Goal: Transaction & Acquisition: Obtain resource

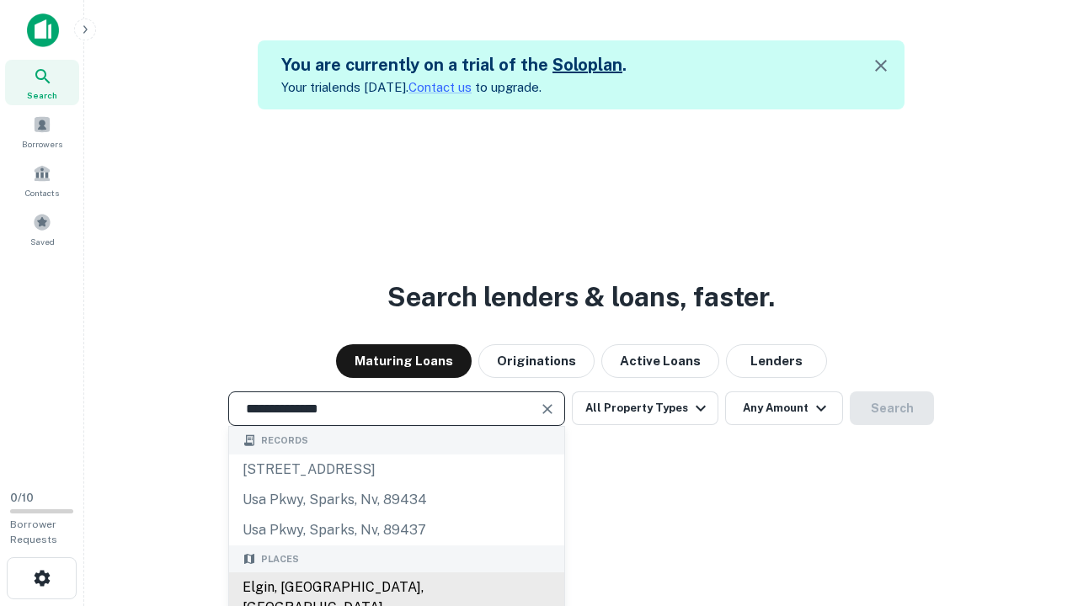
click at [396, 588] on div "Elgin, [GEOGRAPHIC_DATA], [GEOGRAPHIC_DATA]" at bounding box center [396, 598] width 335 height 51
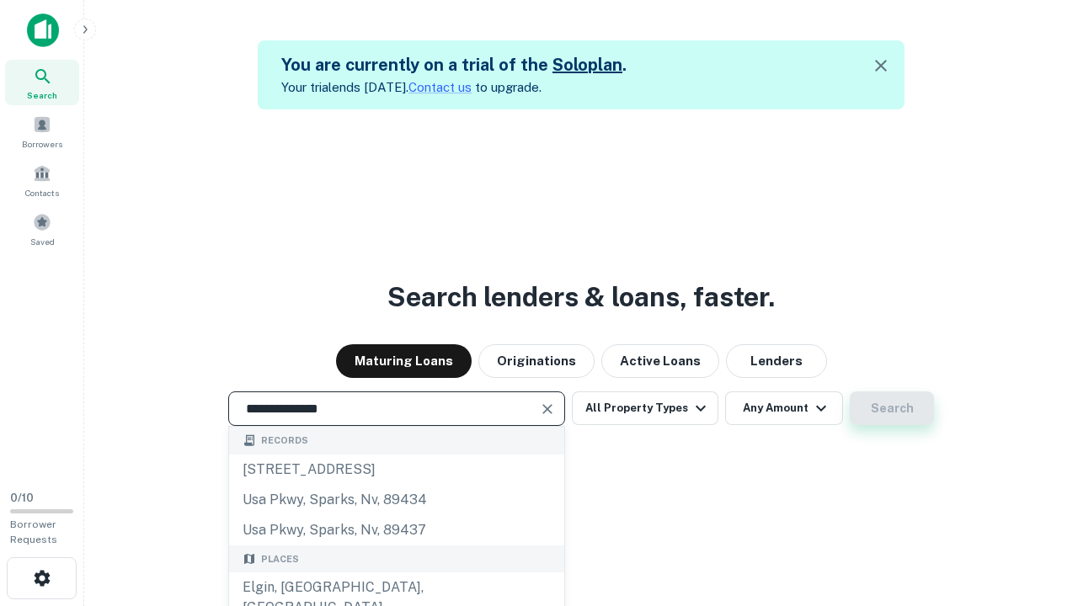
type input "**********"
click at [850, 392] on button "Search" at bounding box center [892, 409] width 84 height 34
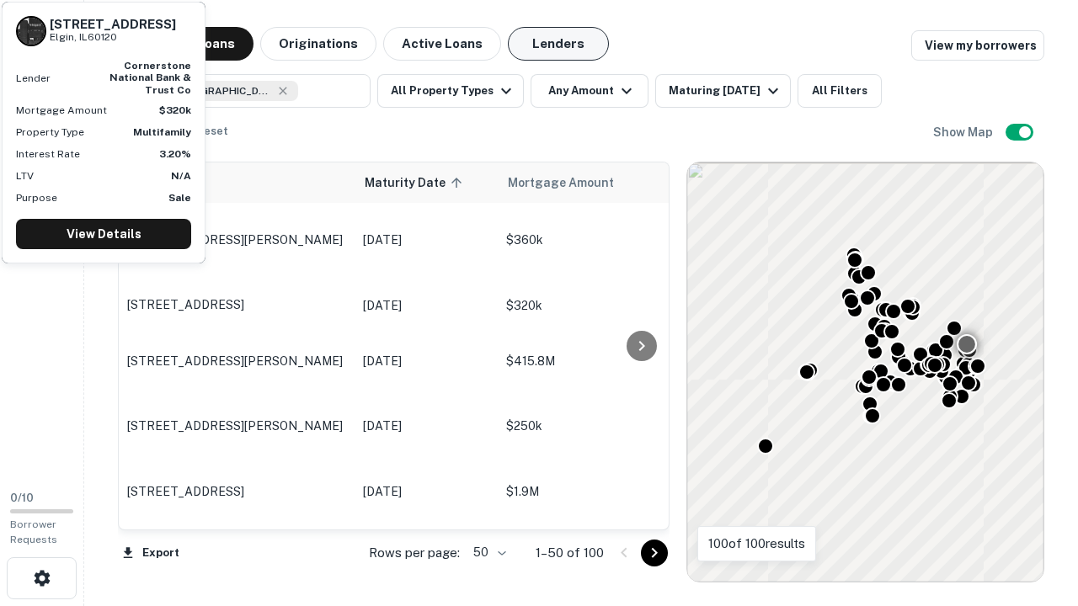
click at [558, 44] on button "Lenders" at bounding box center [558, 44] width 101 height 34
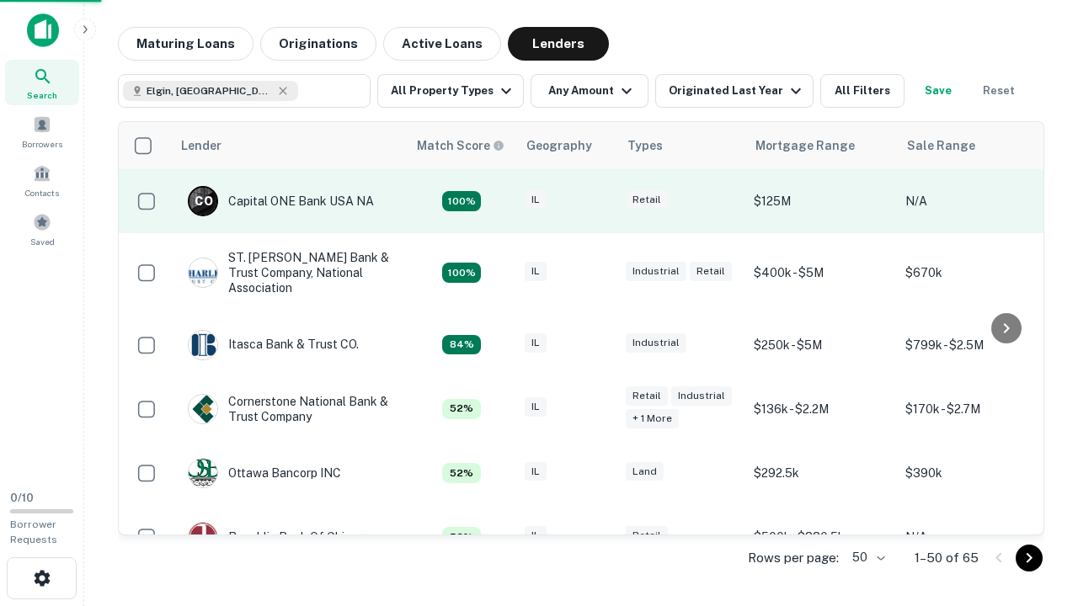
click at [598, 201] on div "IL" at bounding box center [567, 201] width 84 height 23
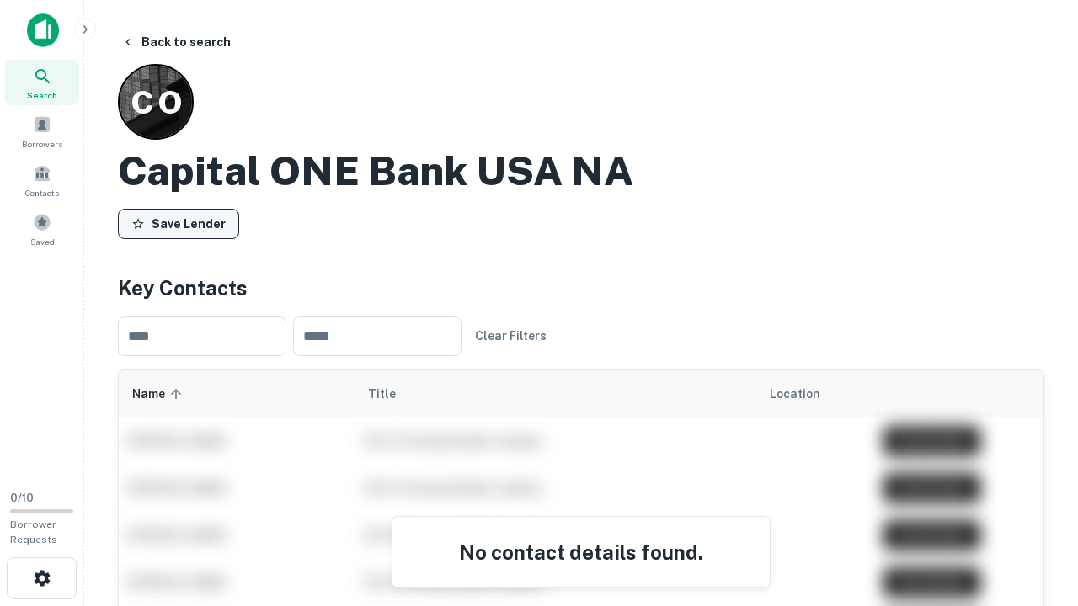
click at [179, 223] on button "Save Lender" at bounding box center [178, 224] width 121 height 30
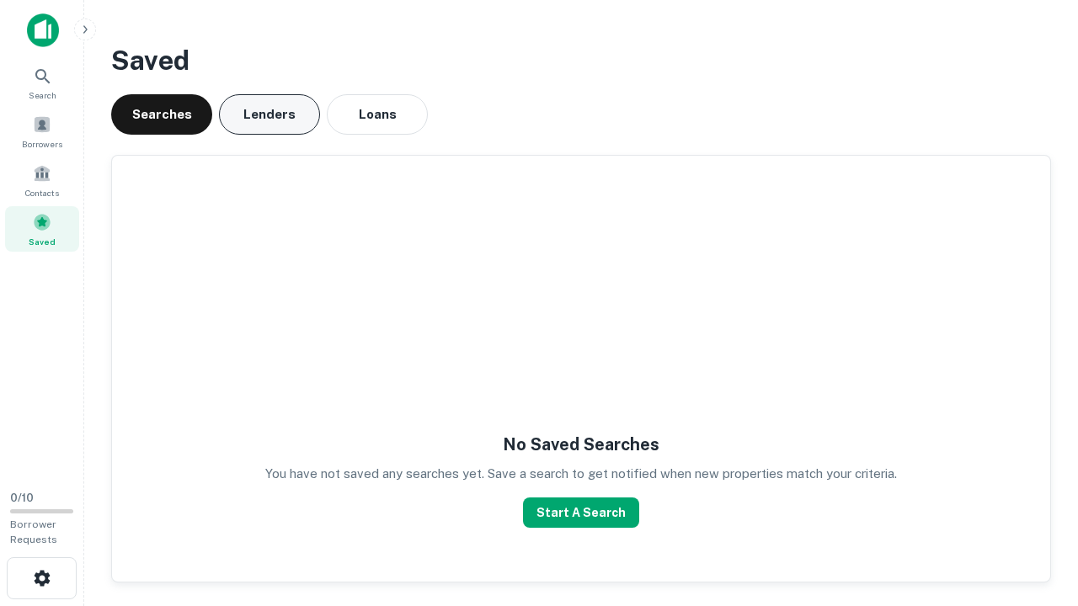
click at [269, 115] on button "Lenders" at bounding box center [269, 114] width 101 height 40
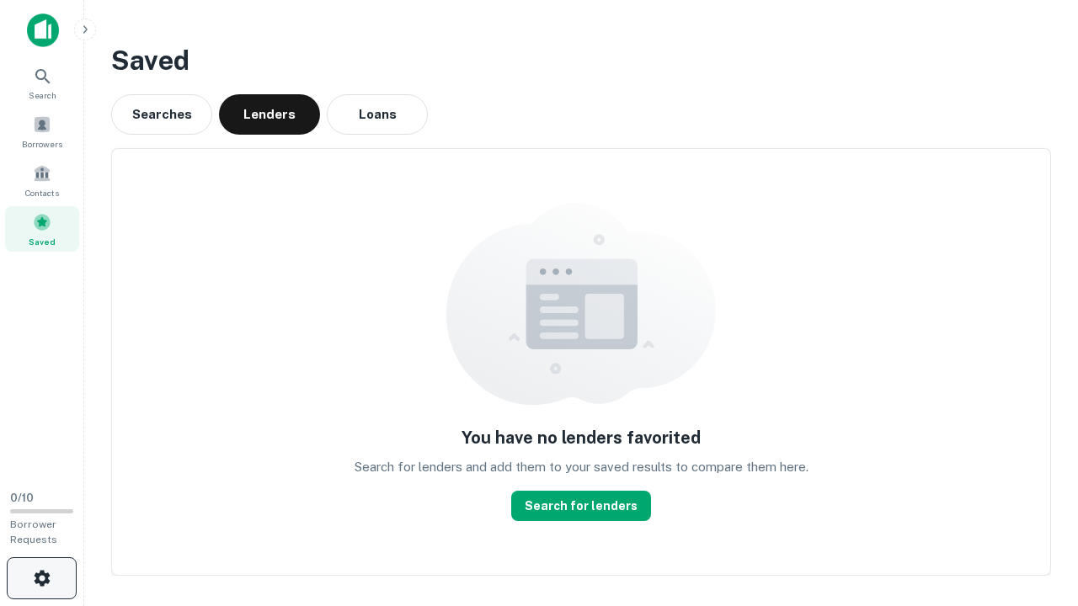
click at [41, 578] on icon "button" at bounding box center [42, 578] width 20 height 20
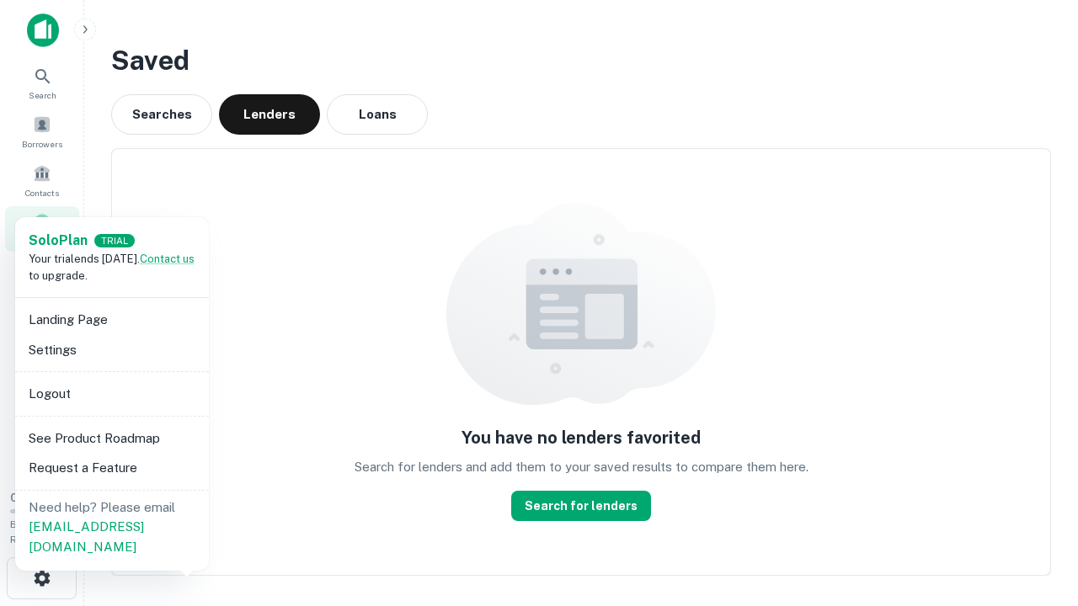
click at [111, 393] on li "Logout" at bounding box center [112, 394] width 180 height 30
